Goal: Check status: Check status

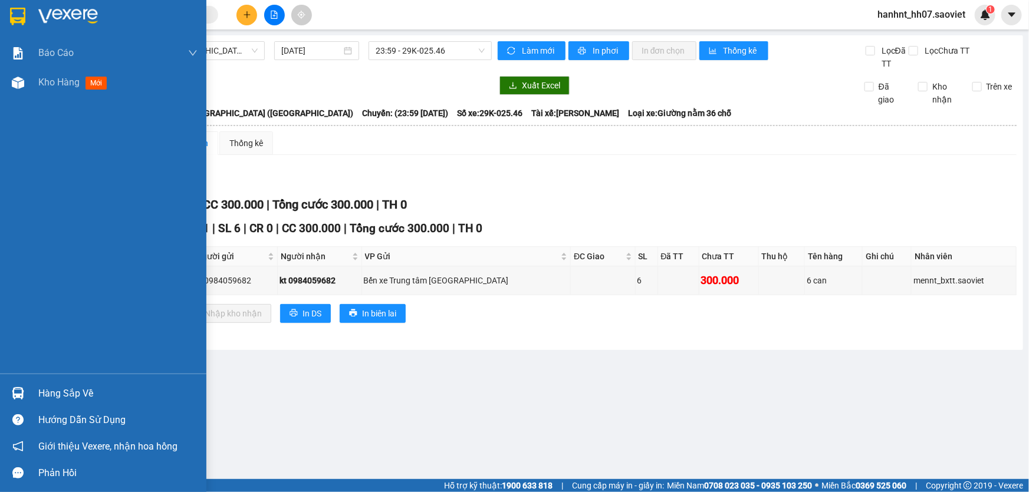
click at [45, 390] on div "Hàng sắp về" at bounding box center [117, 394] width 159 height 18
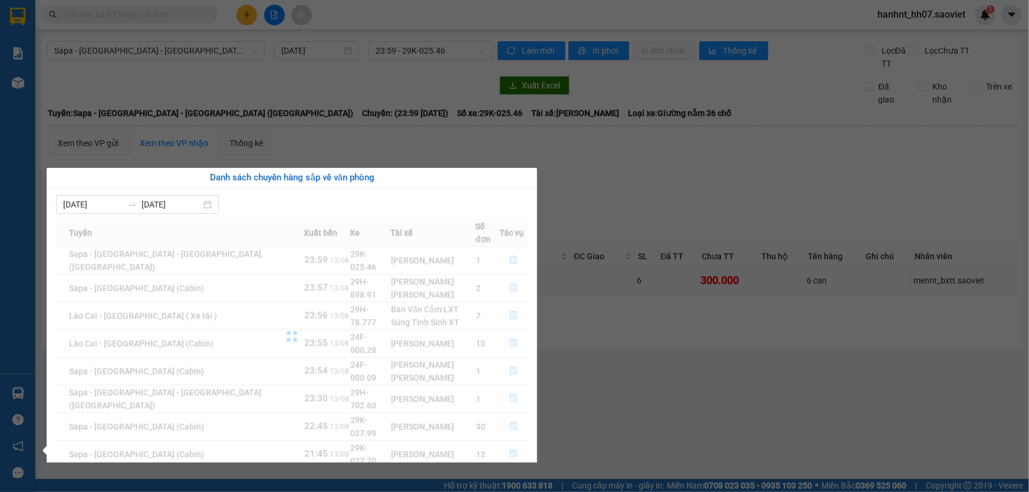
scroll to position [18, 0]
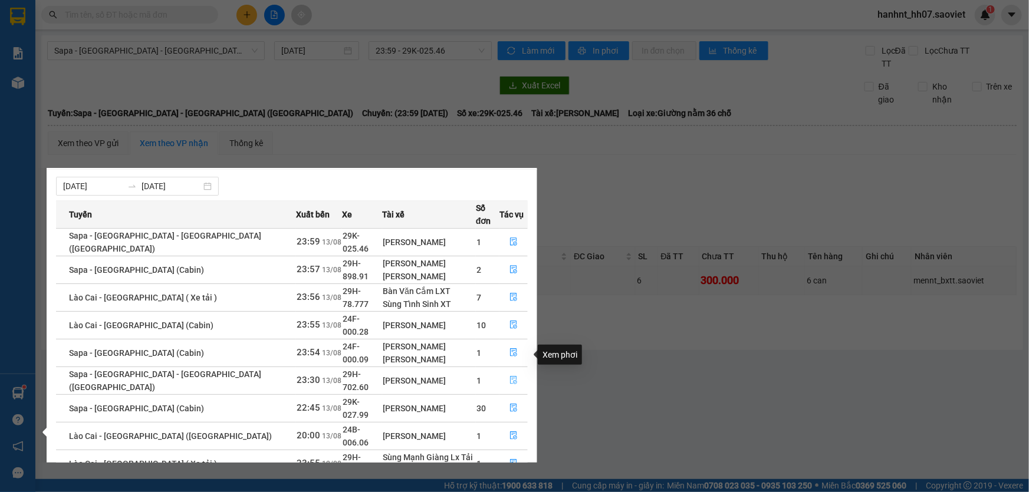
click at [509, 376] on icon "file-done" at bounding box center [513, 380] width 8 height 8
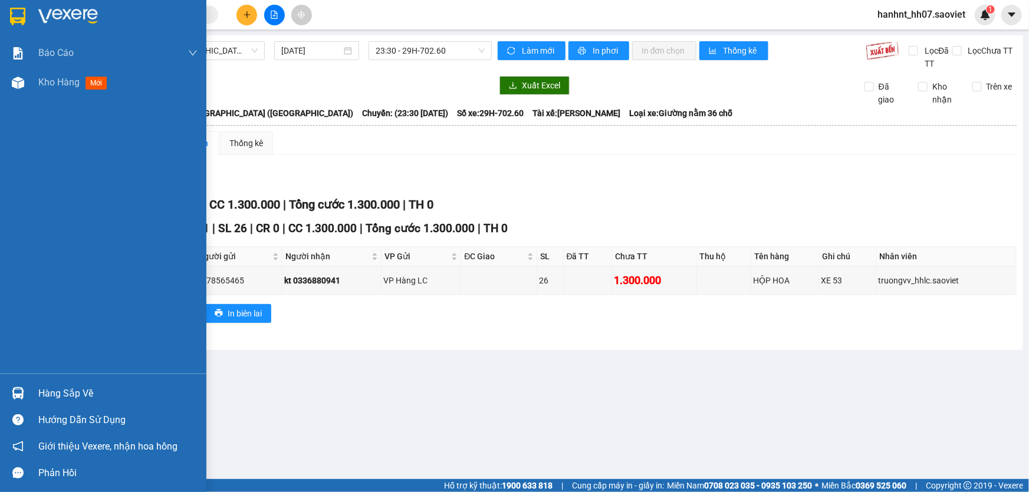
click at [73, 392] on div "Hàng sắp về" at bounding box center [117, 394] width 159 height 18
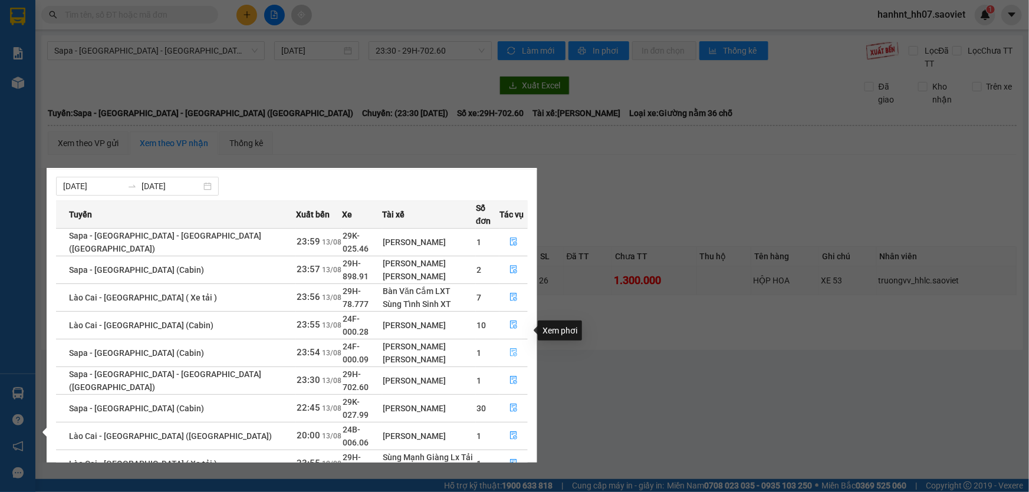
click at [509, 348] on icon "file-done" at bounding box center [513, 352] width 8 height 8
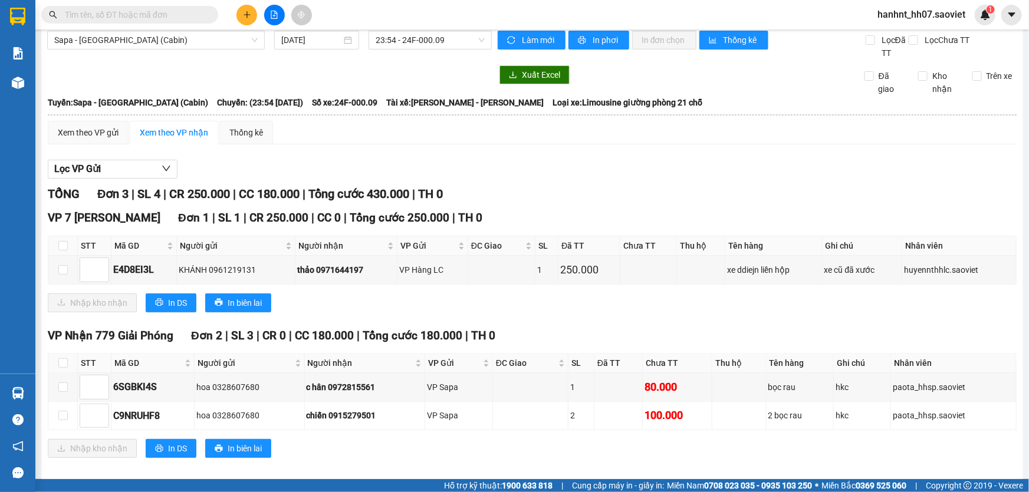
scroll to position [21, 0]
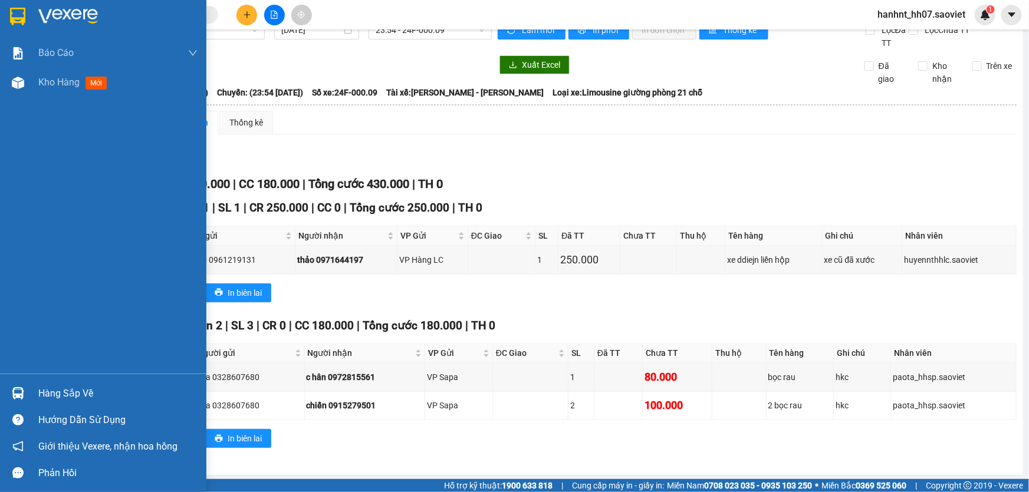
click at [66, 396] on div "Hàng sắp về" at bounding box center [117, 394] width 159 height 18
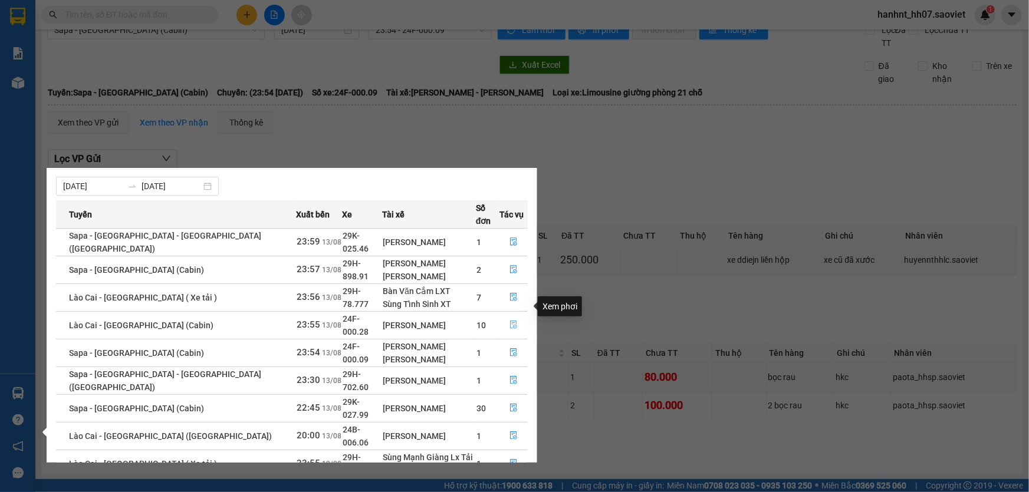
click at [512, 321] on icon "file-done" at bounding box center [513, 325] width 8 height 8
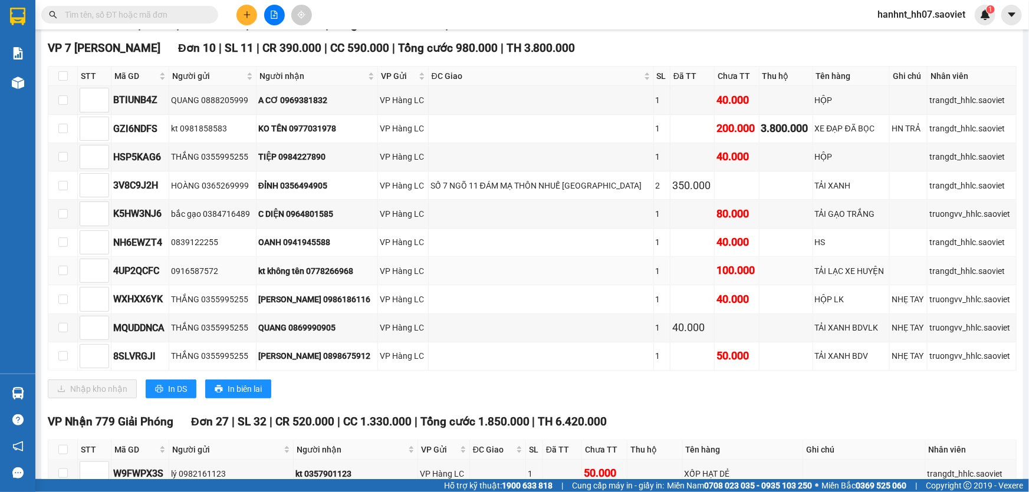
scroll to position [182, 0]
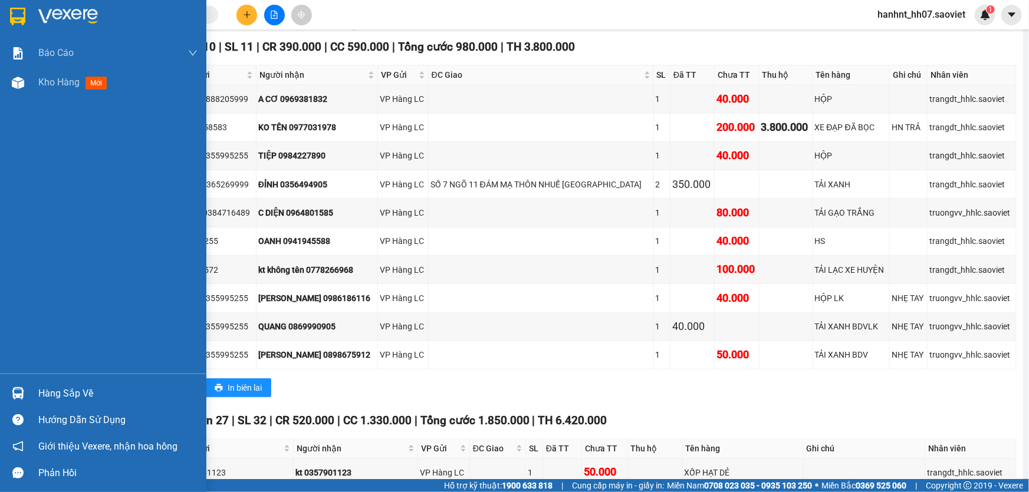
click at [70, 397] on div "Hàng sắp về" at bounding box center [117, 394] width 159 height 18
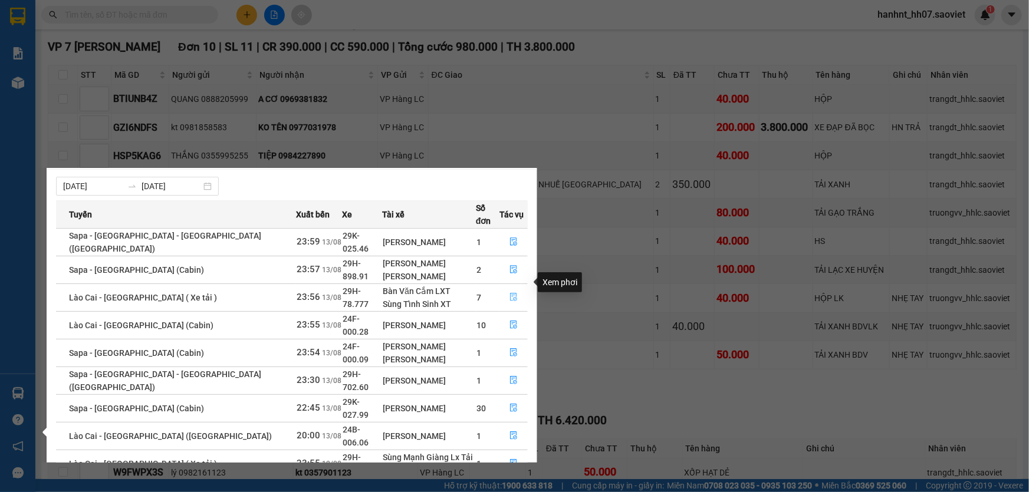
click at [509, 293] on icon "file-done" at bounding box center [513, 297] width 8 height 8
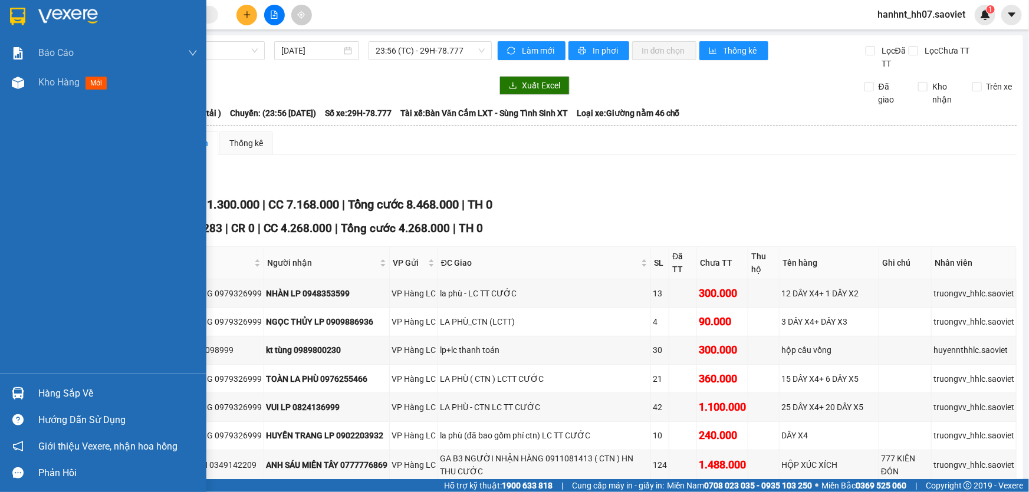
drag, startPoint x: 90, startPoint y: 393, endPoint x: 110, endPoint y: 389, distance: 20.9
click at [92, 393] on div "Hàng sắp về" at bounding box center [117, 394] width 159 height 18
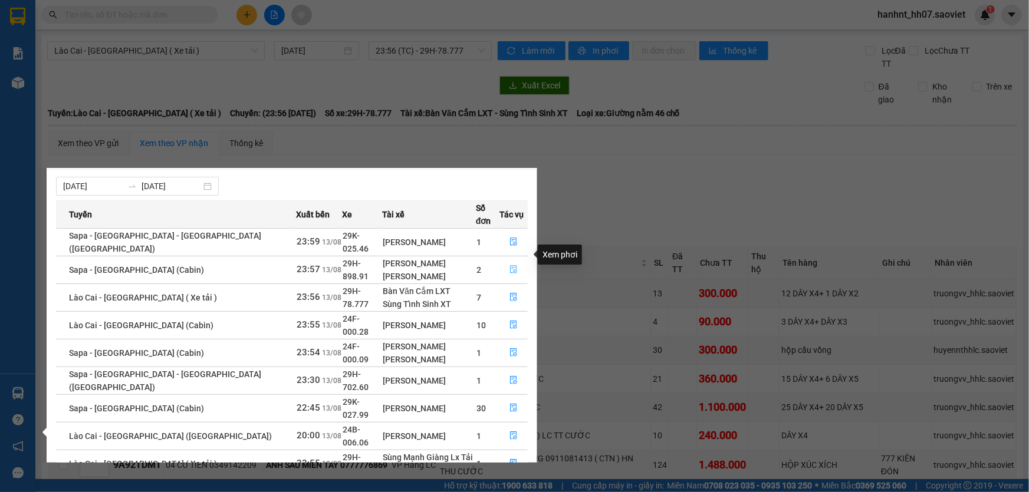
click at [504, 261] on button "button" at bounding box center [513, 270] width 27 height 19
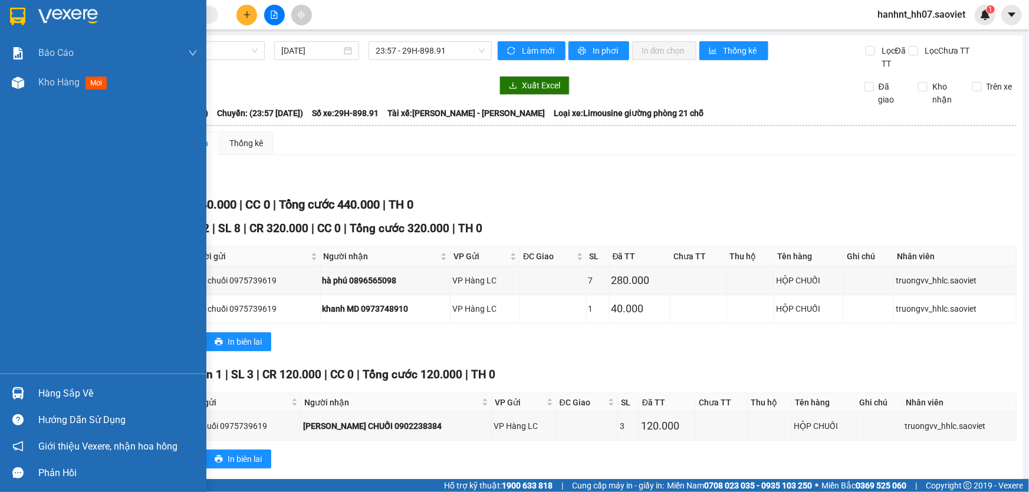
click at [71, 397] on div "Hàng sắp về" at bounding box center [117, 394] width 159 height 18
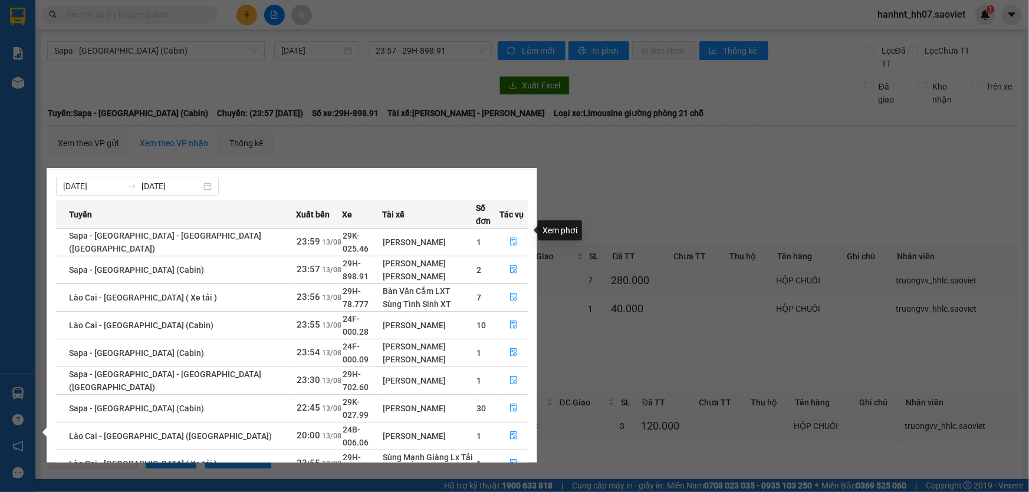
click at [509, 238] on icon "file-done" at bounding box center [513, 242] width 8 height 8
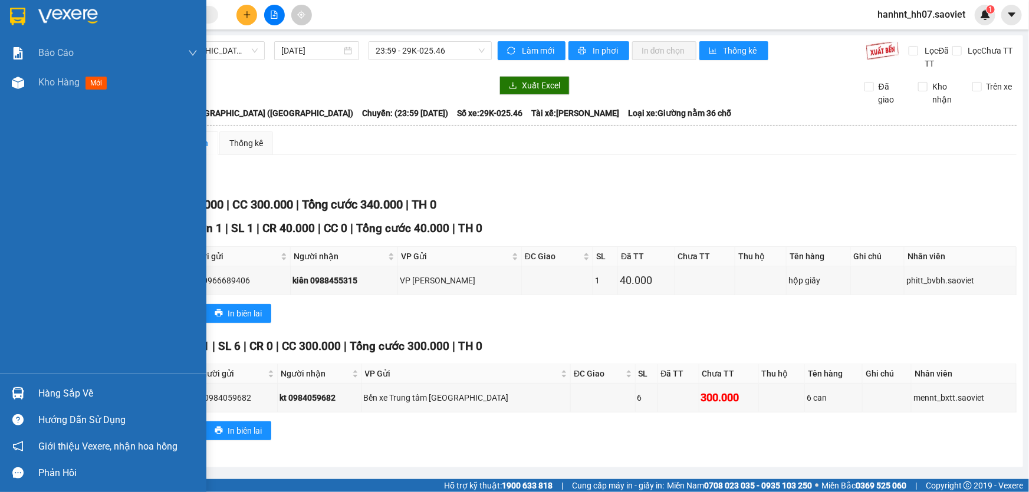
click at [55, 389] on div "Hàng sắp về" at bounding box center [117, 394] width 159 height 18
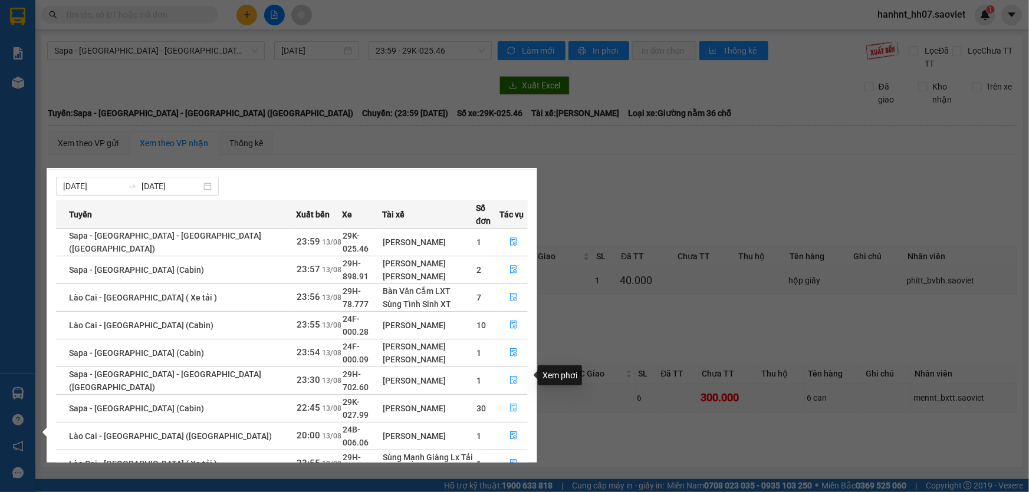
click at [509, 404] on icon "file-done" at bounding box center [513, 408] width 8 height 8
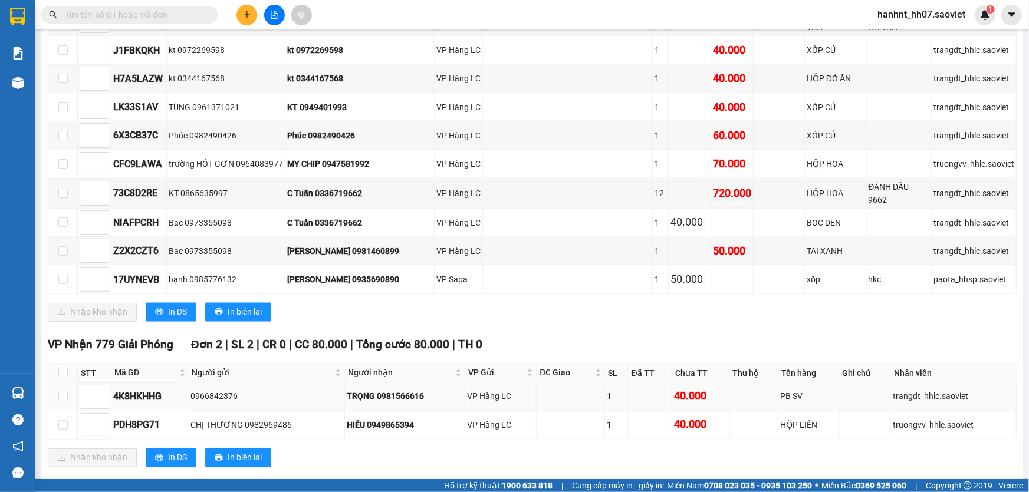
scroll to position [848, 0]
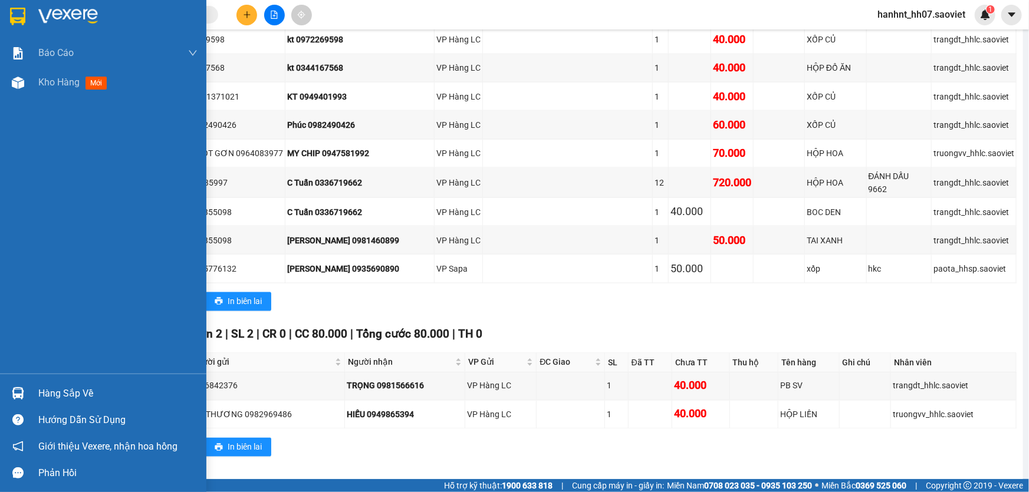
click at [76, 391] on div "Hàng sắp về" at bounding box center [117, 394] width 159 height 18
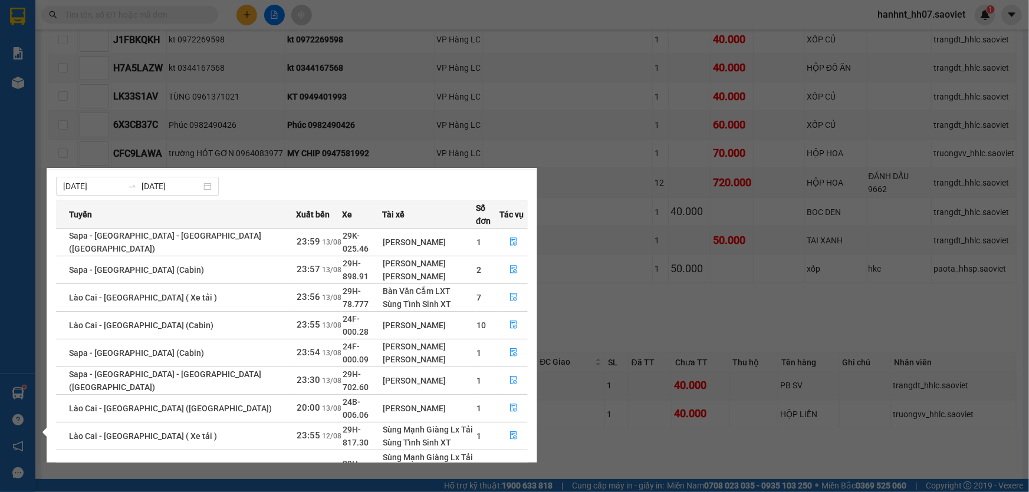
click at [575, 227] on section "Kết quả tìm kiếm ( 66 ) Bộ lọc Mã ĐH Trạng thái Món hàng Thu hộ Tổng cước Chưa …" at bounding box center [514, 246] width 1029 height 492
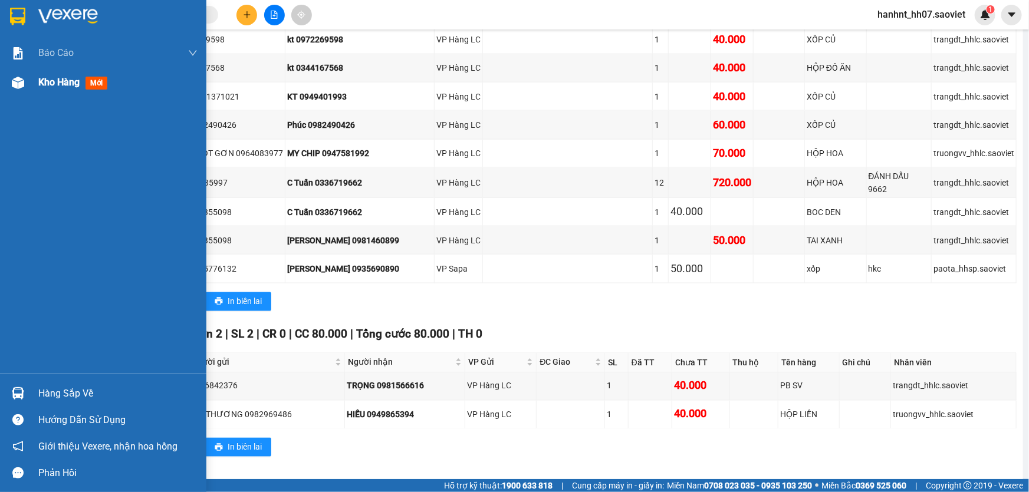
click at [103, 85] on span "mới" at bounding box center [96, 83] width 22 height 13
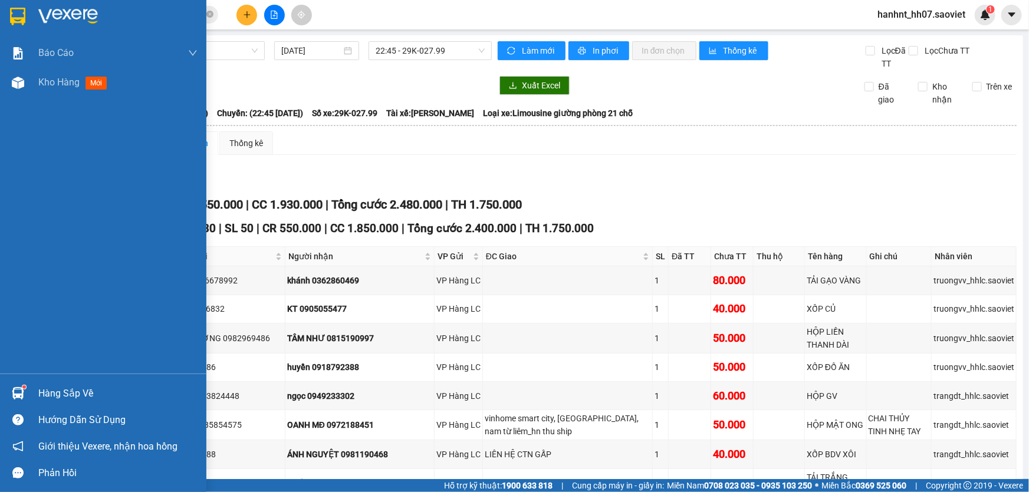
click at [70, 392] on div "Hàng sắp về" at bounding box center [117, 394] width 159 height 18
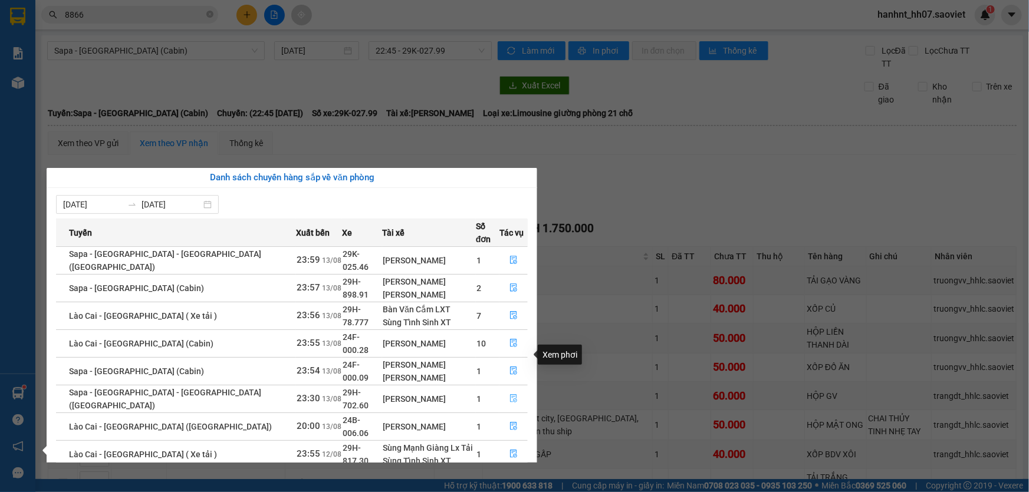
click at [511, 394] on icon "file-done" at bounding box center [513, 398] width 8 height 8
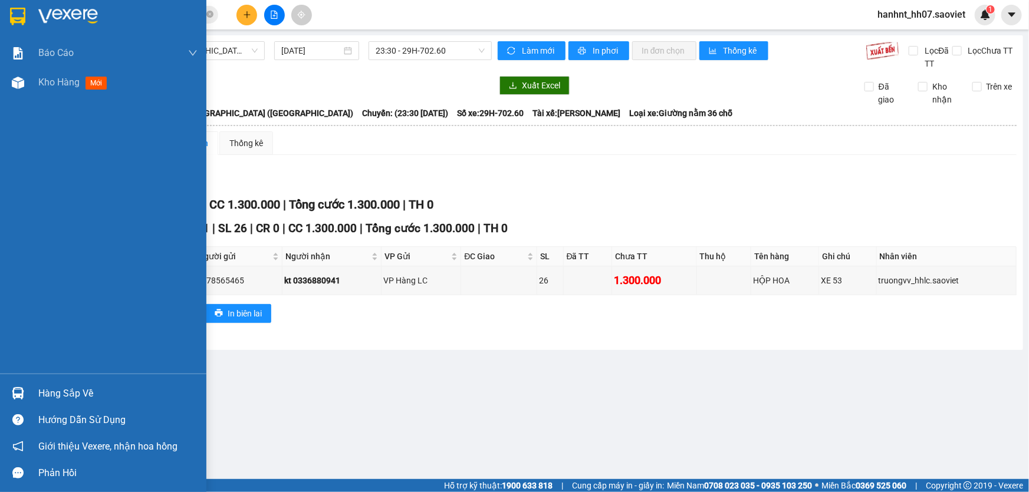
click at [50, 389] on div "Hàng sắp về" at bounding box center [117, 394] width 159 height 18
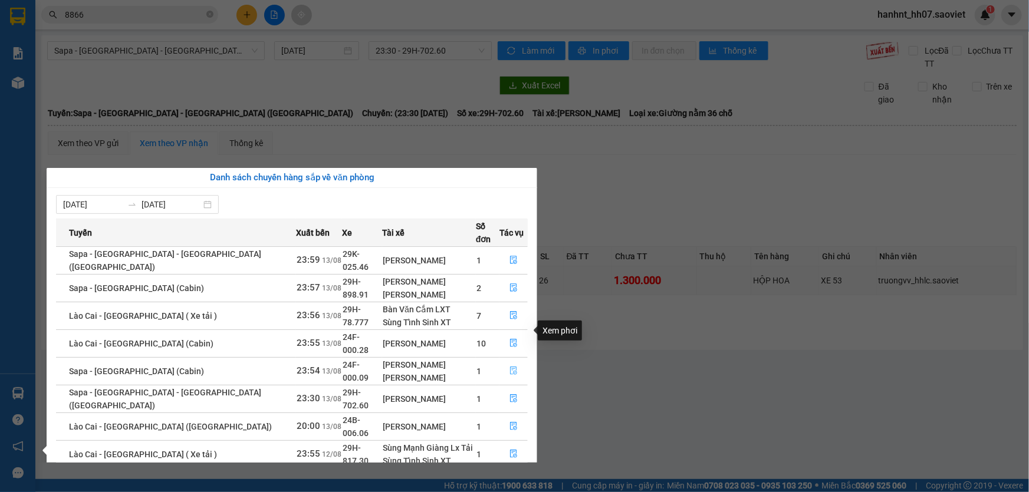
click at [510, 367] on icon "file-done" at bounding box center [513, 371] width 7 height 8
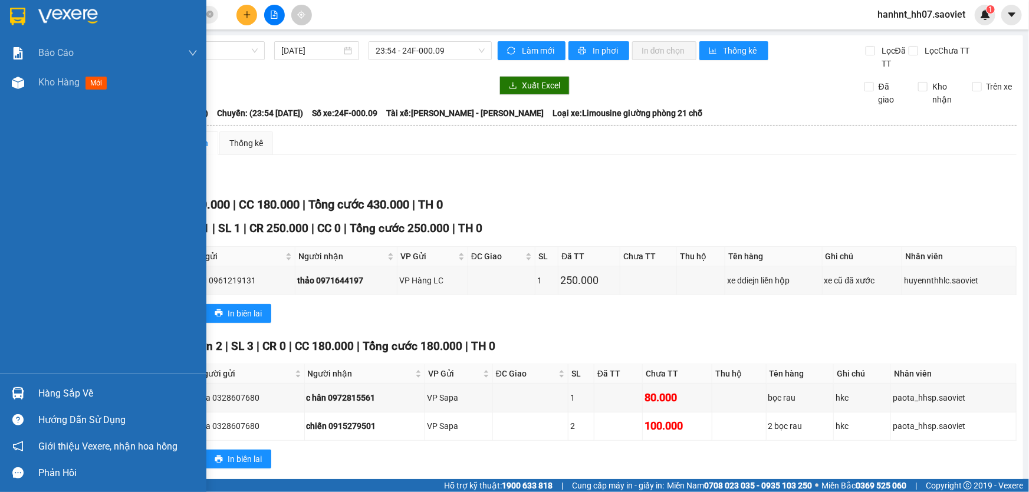
click at [48, 387] on div "Hàng sắp về" at bounding box center [117, 394] width 159 height 18
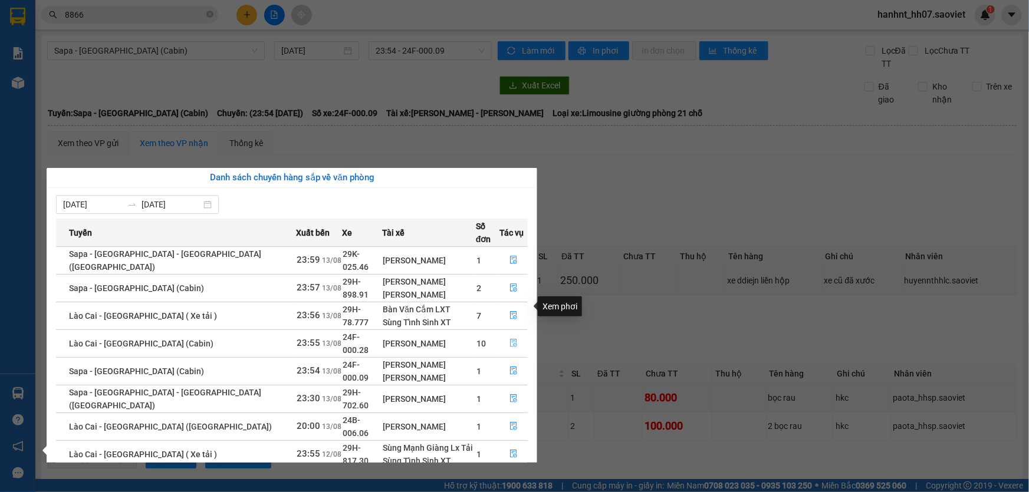
click at [510, 339] on icon "file-done" at bounding box center [513, 343] width 7 height 8
